Goal: Transaction & Acquisition: Book appointment/travel/reservation

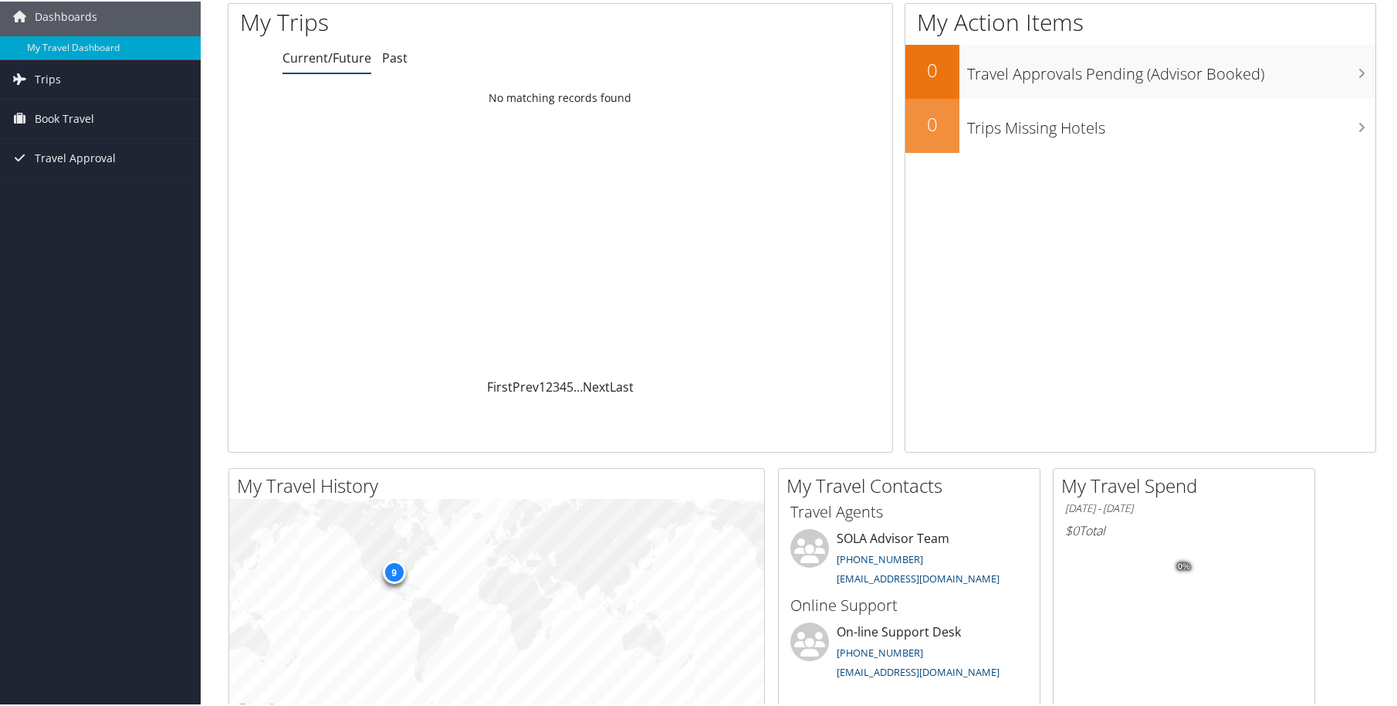
scroll to position [13, 0]
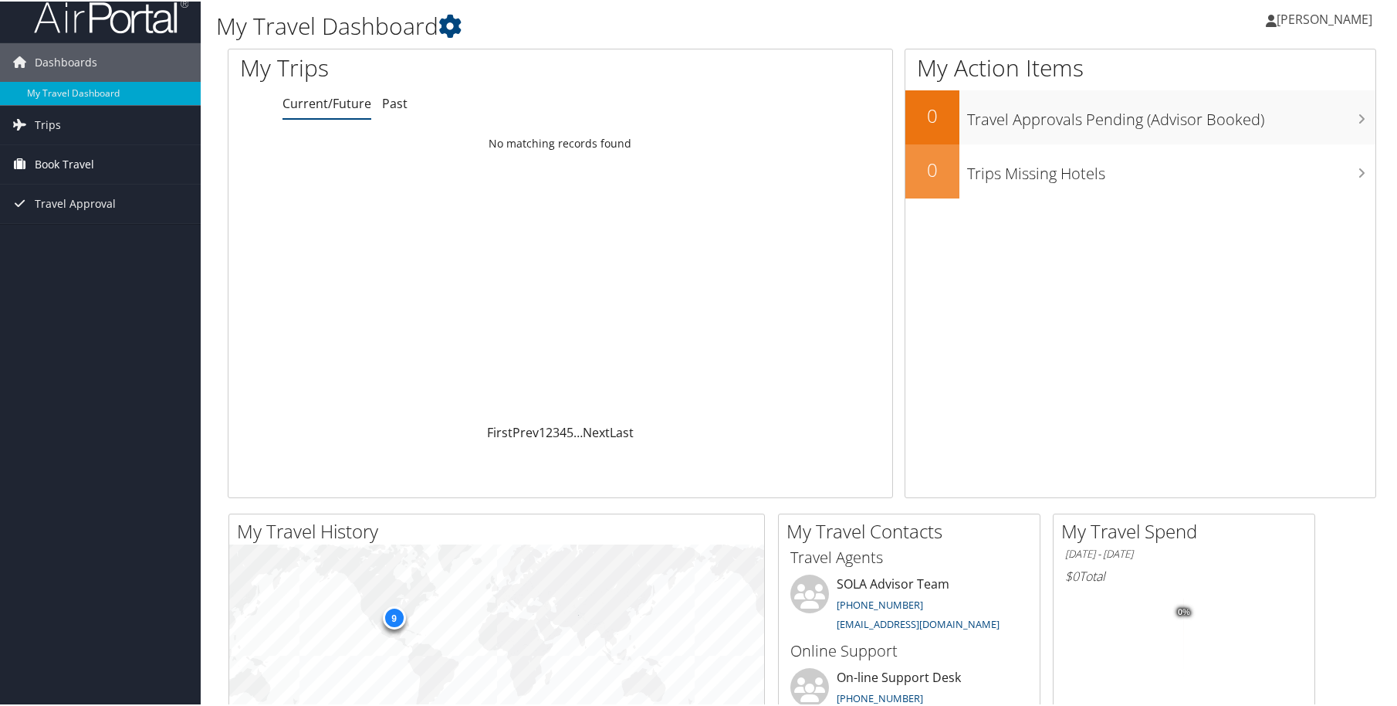
click at [65, 153] on span "Book Travel" at bounding box center [64, 163] width 59 height 39
click at [63, 218] on link "Book/Manage Online Trips" at bounding box center [100, 216] width 201 height 23
click at [95, 160] on link "Book Travel" at bounding box center [100, 163] width 201 height 39
click at [73, 205] on span "Travel Approval" at bounding box center [75, 202] width 81 height 39
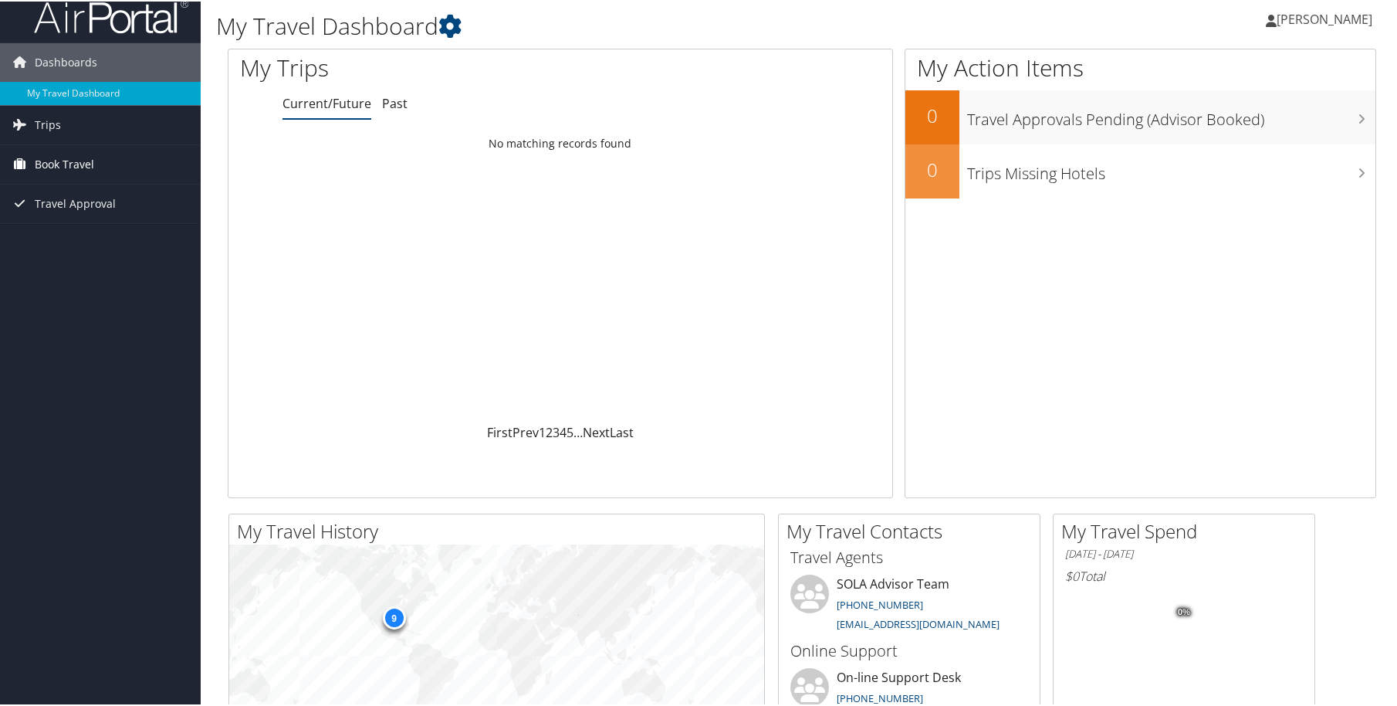
click at [71, 159] on span "Book Travel" at bounding box center [64, 163] width 59 height 39
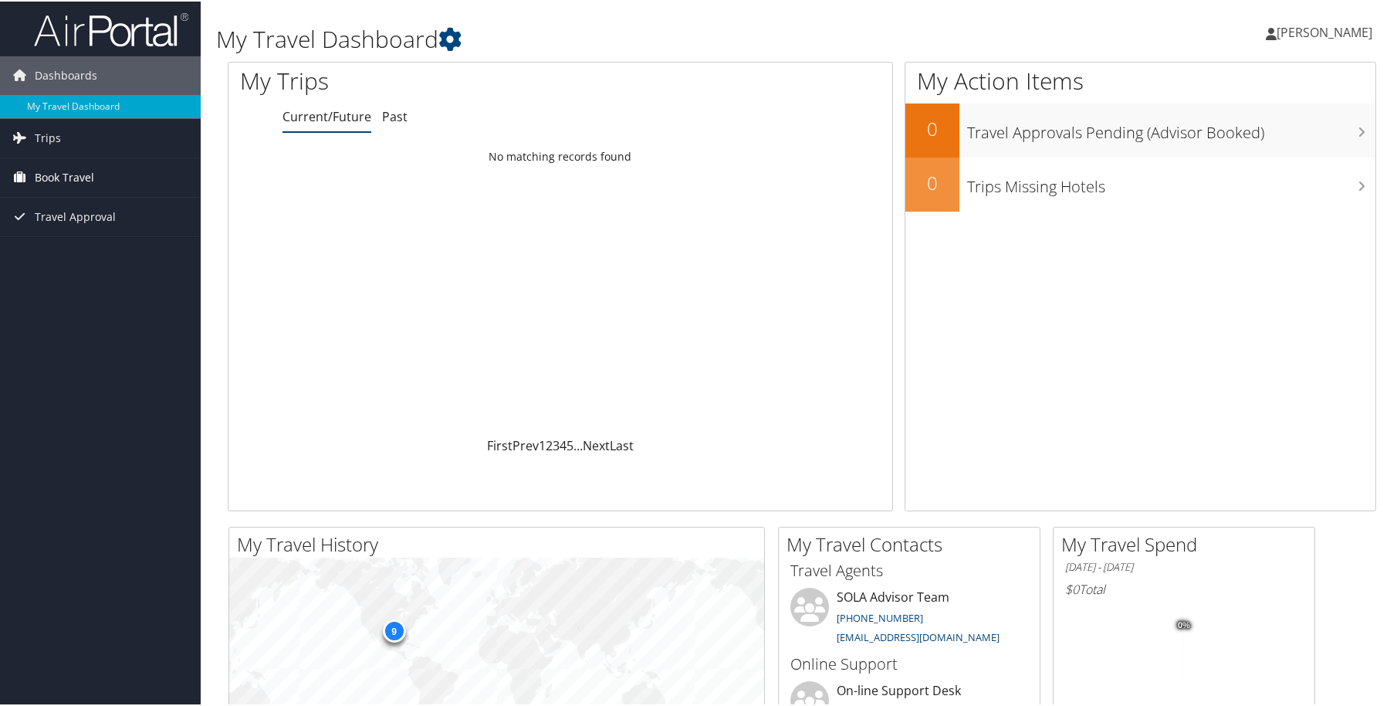
click at [83, 174] on span "Book Travel" at bounding box center [64, 176] width 59 height 39
click at [97, 225] on link "Book/Manage Online Trips" at bounding box center [100, 229] width 201 height 23
click at [77, 174] on span "Book Travel" at bounding box center [64, 176] width 59 height 39
click at [98, 227] on link "Book/Manage Online Trips" at bounding box center [100, 229] width 201 height 23
